Goal: Information Seeking & Learning: Learn about a topic

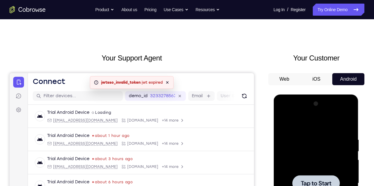
scroll to position [5, 0]
click at [242, 98] on icon "Refresh" at bounding box center [244, 96] width 6 height 6
click at [170, 83] on icon at bounding box center [167, 82] width 5 height 5
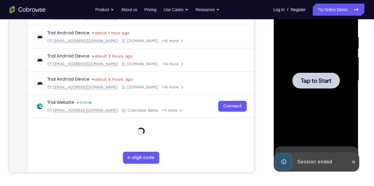
scroll to position [108, 0]
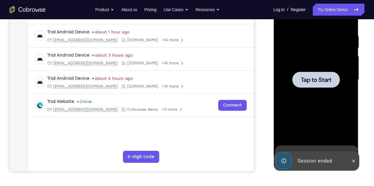
click at [310, 67] on div at bounding box center [316, 79] width 76 height 168
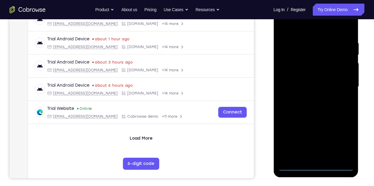
scroll to position [108, 0]
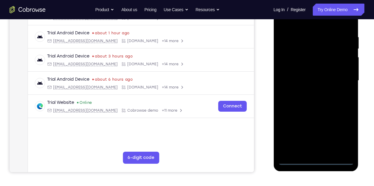
click at [315, 160] on div at bounding box center [316, 80] width 76 height 168
click at [341, 132] on div at bounding box center [316, 80] width 76 height 168
click at [326, 21] on div at bounding box center [316, 80] width 76 height 168
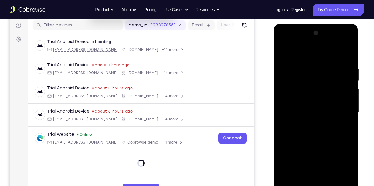
scroll to position [75, 0]
click at [307, 53] on div at bounding box center [316, 113] width 76 height 168
click at [344, 113] on div at bounding box center [316, 113] width 76 height 168
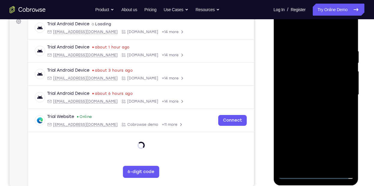
scroll to position [98, 0]
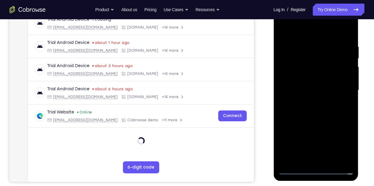
click at [311, 100] on div at bounding box center [316, 90] width 76 height 168
click at [295, 82] on div at bounding box center [316, 90] width 76 height 168
click at [327, 77] on div at bounding box center [316, 90] width 76 height 168
click at [325, 87] on div at bounding box center [316, 90] width 76 height 168
click at [332, 111] on div at bounding box center [316, 90] width 76 height 168
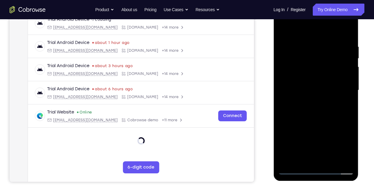
click at [329, 108] on div at bounding box center [316, 90] width 76 height 168
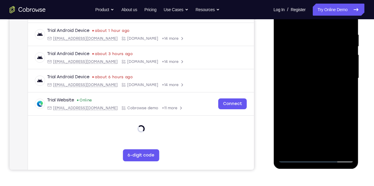
scroll to position [110, 0]
click at [317, 108] on div at bounding box center [316, 78] width 76 height 168
click at [347, 27] on div at bounding box center [316, 78] width 76 height 168
click at [324, 104] on div at bounding box center [316, 78] width 76 height 168
click at [309, 31] on div at bounding box center [316, 78] width 76 height 168
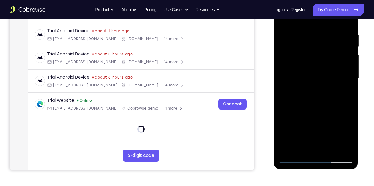
click at [348, 19] on div at bounding box center [316, 78] width 76 height 168
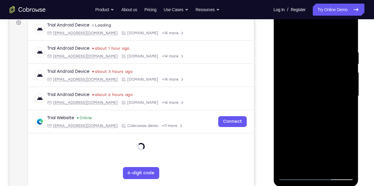
scroll to position [92, 0]
click at [346, 40] on div at bounding box center [316, 96] width 76 height 168
click at [312, 50] on div at bounding box center [316, 96] width 76 height 168
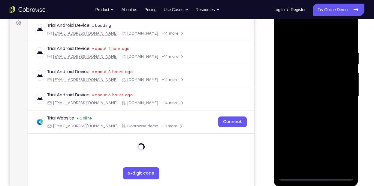
click at [312, 50] on div at bounding box center [316, 96] width 76 height 168
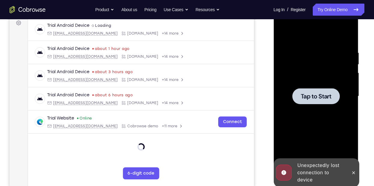
click at [302, 49] on div at bounding box center [316, 96] width 76 height 168
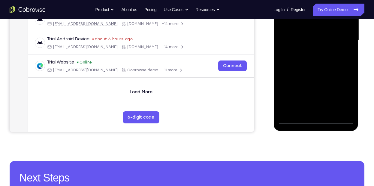
scroll to position [153, 0]
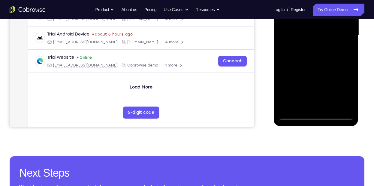
click at [314, 116] on div at bounding box center [316, 35] width 76 height 168
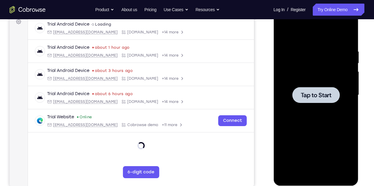
scroll to position [90, 0]
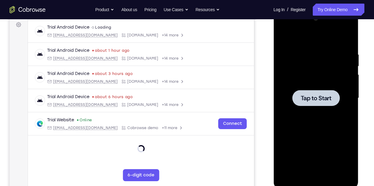
drag, startPoint x: 291, startPoint y: 134, endPoint x: 291, endPoint y: 71, distance: 62.5
click at [291, 71] on div at bounding box center [316, 98] width 76 height 168
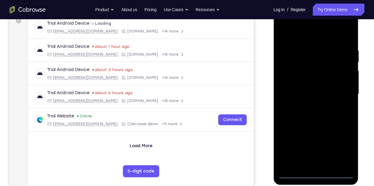
scroll to position [97, 0]
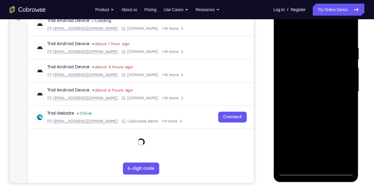
click at [316, 171] on div at bounding box center [316, 91] width 76 height 168
click at [337, 149] on div at bounding box center [316, 91] width 76 height 168
click at [339, 144] on div at bounding box center [316, 91] width 76 height 168
click at [315, 32] on div at bounding box center [316, 91] width 76 height 168
click at [337, 89] on div at bounding box center [316, 91] width 76 height 168
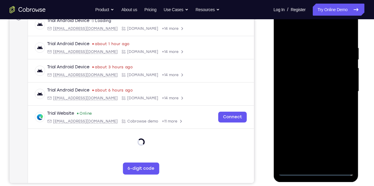
click at [337, 89] on div at bounding box center [316, 91] width 76 height 168
click at [311, 102] on div at bounding box center [316, 91] width 76 height 168
click at [308, 80] on div at bounding box center [316, 91] width 76 height 168
click at [300, 89] on div at bounding box center [316, 91] width 76 height 168
click at [300, 87] on div at bounding box center [316, 91] width 76 height 168
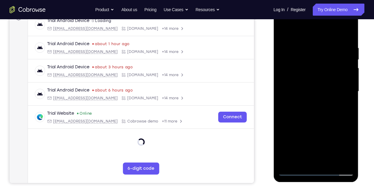
click at [315, 74] on div at bounding box center [316, 91] width 76 height 168
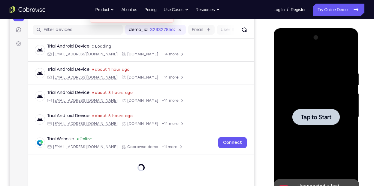
scroll to position [71, 0]
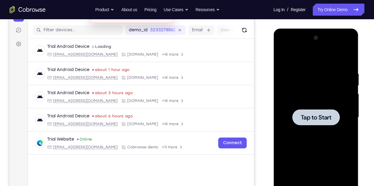
click at [316, 84] on div at bounding box center [316, 117] width 76 height 168
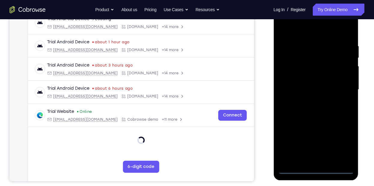
scroll to position [102, 0]
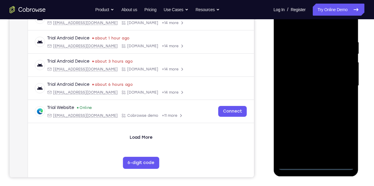
click at [314, 163] on div at bounding box center [316, 86] width 76 height 168
click at [316, 166] on div at bounding box center [316, 86] width 76 height 168
click at [340, 143] on div at bounding box center [316, 86] width 76 height 168
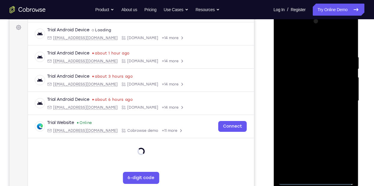
scroll to position [86, 0]
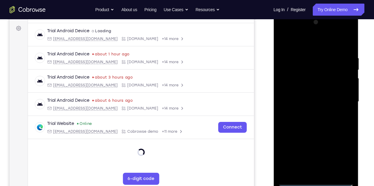
click at [319, 42] on div at bounding box center [316, 101] width 76 height 168
click at [338, 98] on div at bounding box center [316, 101] width 76 height 168
click at [311, 111] on div at bounding box center [316, 101] width 76 height 168
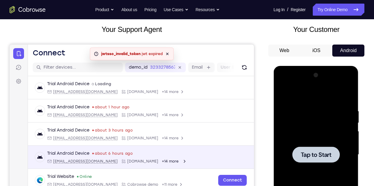
scroll to position [29, 0]
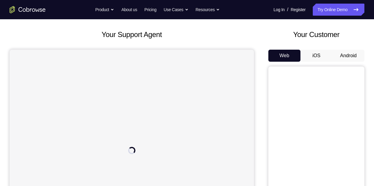
click at [358, 58] on button "Android" at bounding box center [348, 56] width 32 height 12
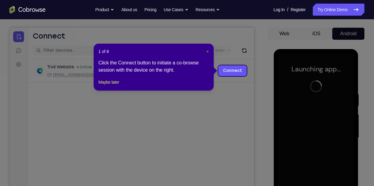
click at [208, 50] on span "×" at bounding box center [208, 51] width 2 height 5
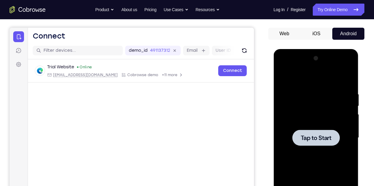
click at [305, 125] on div at bounding box center [316, 137] width 76 height 168
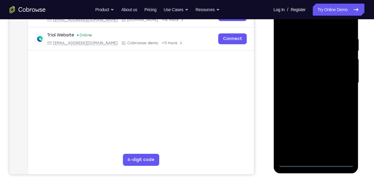
scroll to position [106, 0]
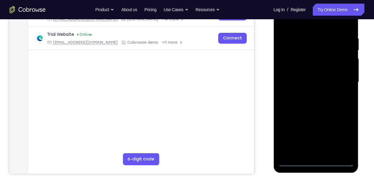
click at [315, 160] on div at bounding box center [316, 82] width 76 height 168
click at [339, 135] on div at bounding box center [316, 82] width 76 height 168
click at [318, 26] on div at bounding box center [316, 82] width 76 height 168
click at [337, 81] on div at bounding box center [316, 82] width 76 height 168
click at [309, 95] on div at bounding box center [316, 82] width 76 height 168
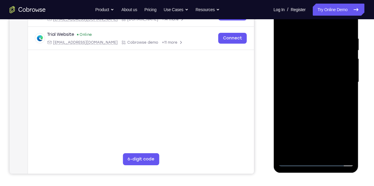
click at [309, 95] on div at bounding box center [316, 82] width 76 height 168
click at [309, 94] on div at bounding box center [316, 82] width 76 height 168
click at [309, 92] on div at bounding box center [316, 82] width 76 height 168
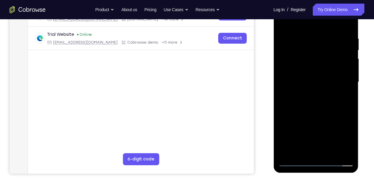
click at [309, 75] on div at bounding box center [316, 82] width 76 height 168
click at [308, 54] on div at bounding box center [316, 82] width 76 height 168
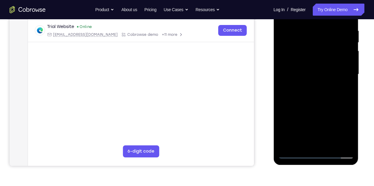
scroll to position [114, 0]
click at [288, 156] on div at bounding box center [316, 74] width 76 height 168
click at [292, 155] on div at bounding box center [316, 74] width 76 height 168
click at [294, 155] on div at bounding box center [316, 74] width 76 height 168
click at [310, 86] on div at bounding box center [316, 74] width 76 height 168
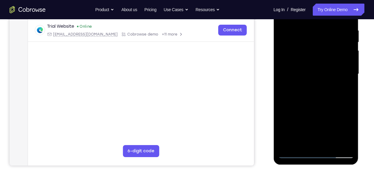
click at [314, 68] on div at bounding box center [316, 74] width 76 height 168
click at [313, 60] on div at bounding box center [316, 74] width 76 height 168
click at [323, 72] on div at bounding box center [316, 74] width 76 height 168
click at [334, 73] on div at bounding box center [316, 74] width 76 height 168
click at [333, 76] on div at bounding box center [316, 74] width 76 height 168
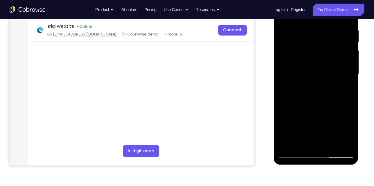
click at [328, 75] on div at bounding box center [316, 74] width 76 height 168
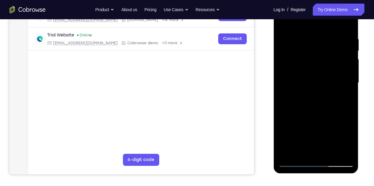
scroll to position [105, 0]
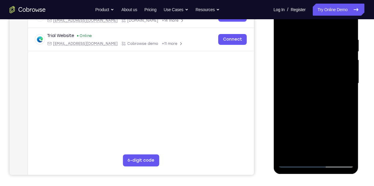
click at [335, 110] on div at bounding box center [316, 83] width 76 height 168
drag, startPoint x: 337, startPoint y: 125, endPoint x: 334, endPoint y: 62, distance: 62.5
click at [334, 62] on div at bounding box center [316, 83] width 76 height 168
click at [283, 103] on div at bounding box center [316, 83] width 76 height 168
drag, startPoint x: 334, startPoint y: 130, endPoint x: 329, endPoint y: 62, distance: 68.6
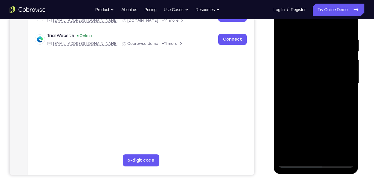
click at [329, 62] on div at bounding box center [316, 83] width 76 height 168
drag, startPoint x: 317, startPoint y: 110, endPoint x: 311, endPoint y: 39, distance: 70.8
click at [311, 39] on div at bounding box center [316, 83] width 76 height 168
drag, startPoint x: 319, startPoint y: 116, endPoint x: 320, endPoint y: 80, distance: 35.5
click at [320, 80] on div at bounding box center [316, 83] width 76 height 168
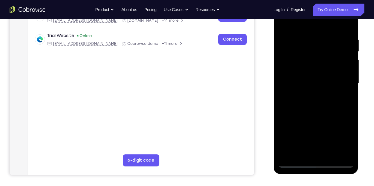
drag, startPoint x: 326, startPoint y: 105, endPoint x: 326, endPoint y: 70, distance: 35.1
click at [326, 70] on div at bounding box center [316, 83] width 76 height 168
click at [284, 154] on div at bounding box center [316, 83] width 76 height 168
click at [283, 113] on div at bounding box center [316, 83] width 76 height 168
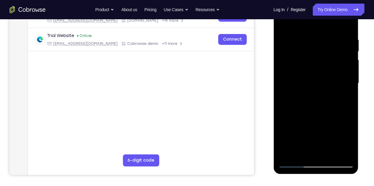
click at [290, 154] on div at bounding box center [316, 83] width 76 height 168
click at [350, 40] on div at bounding box center [316, 83] width 76 height 168
click at [345, 23] on div at bounding box center [316, 83] width 76 height 168
click at [346, 25] on div at bounding box center [316, 83] width 76 height 168
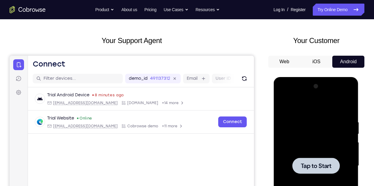
scroll to position [22, 0]
